Goal: Information Seeking & Learning: Learn about a topic

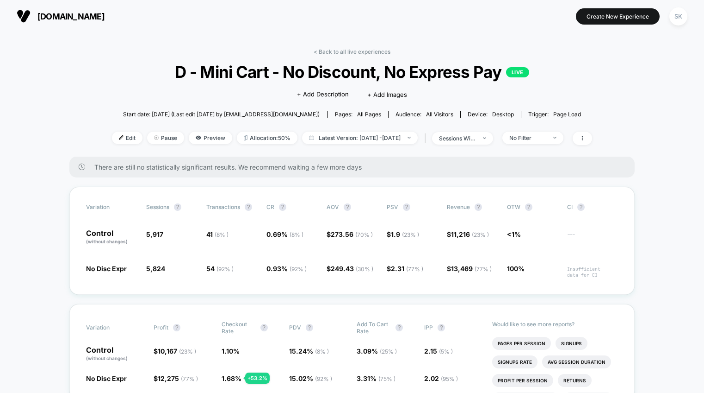
click at [358, 51] on link "< Back to all live experiences" at bounding box center [352, 51] width 77 height 7
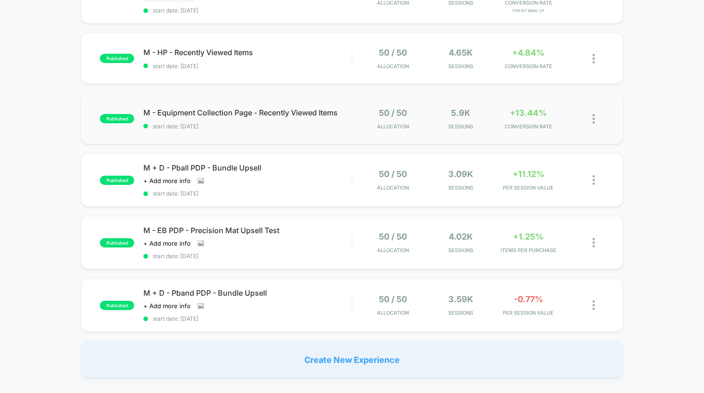
scroll to position [439, 0]
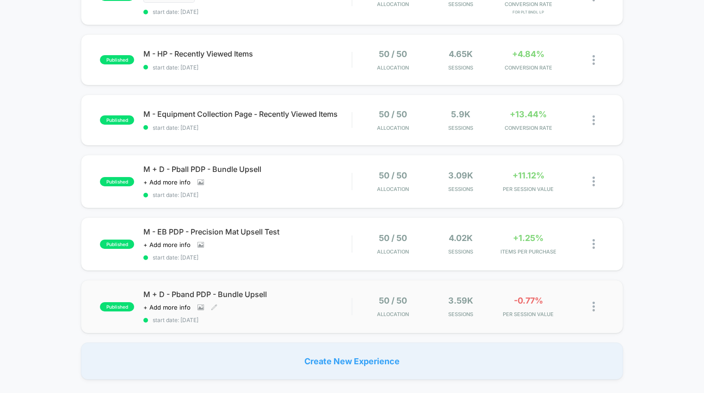
click at [287, 312] on div "M + D - Pband PDP - Bundle Upsell Click to view images Click to edit experience…" at bounding box center [247, 306] width 208 height 34
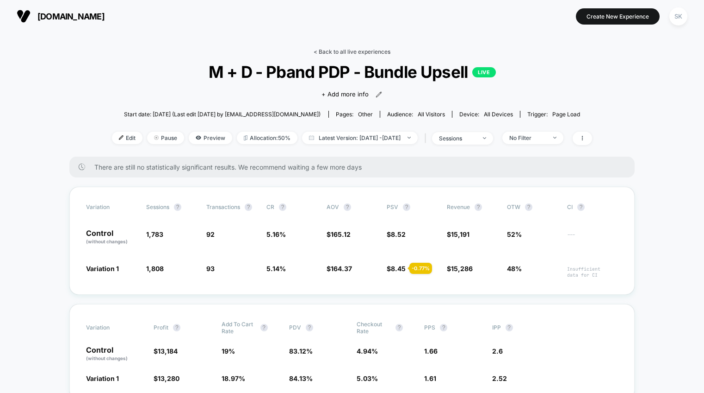
click at [333, 50] on link "< Back to all live experiences" at bounding box center [352, 51] width 77 height 7
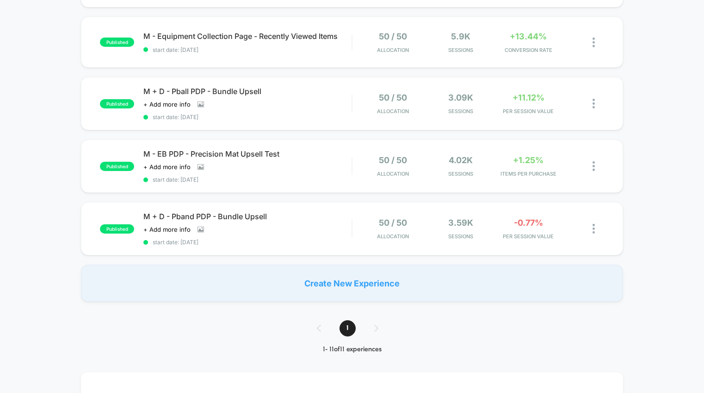
scroll to position [513, 0]
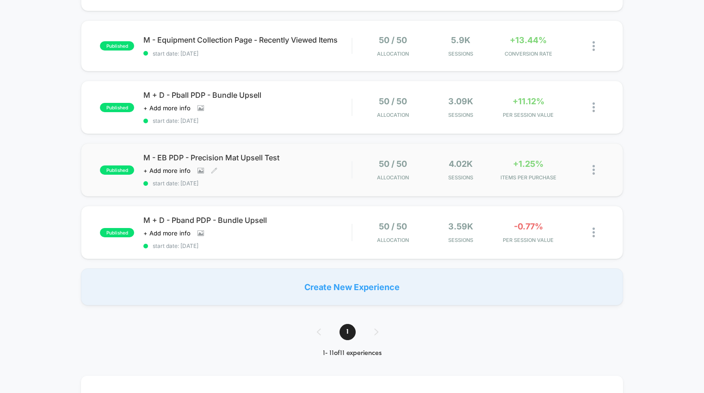
click at [317, 179] on div "M - EB PDP - Precision Mat Upsell Test Click to view images Click to edit exper…" at bounding box center [247, 170] width 208 height 34
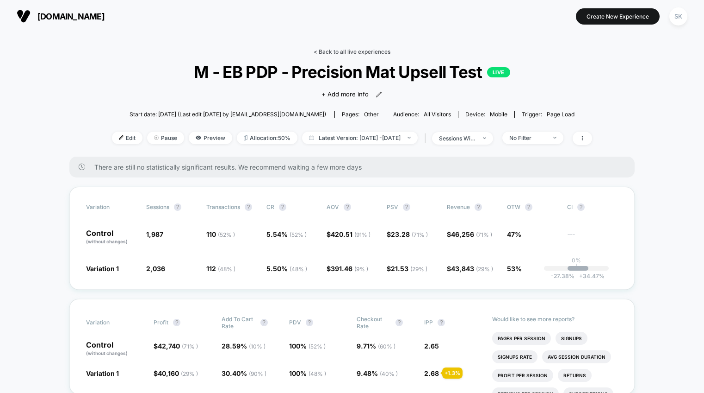
click at [335, 52] on link "< Back to all live experiences" at bounding box center [352, 51] width 77 height 7
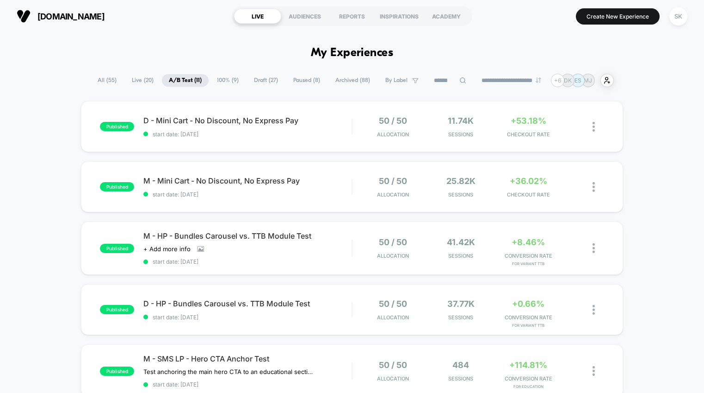
click at [248, 85] on span "Draft ( 27 )" at bounding box center [266, 80] width 38 height 12
